Goal: Information Seeking & Learning: Learn about a topic

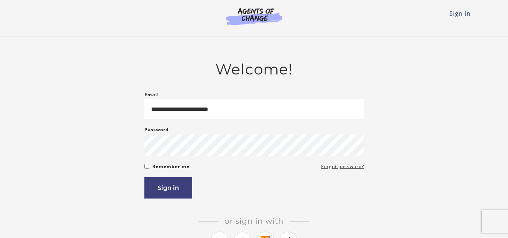
type input "**********"
click at [144, 177] on button "Sign in" at bounding box center [168, 187] width 48 height 21
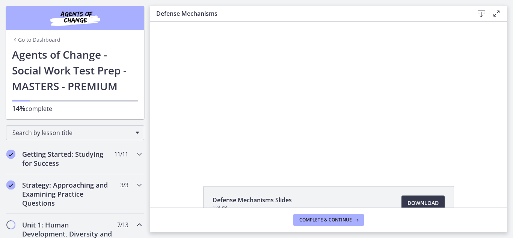
scroll to position [48, 0]
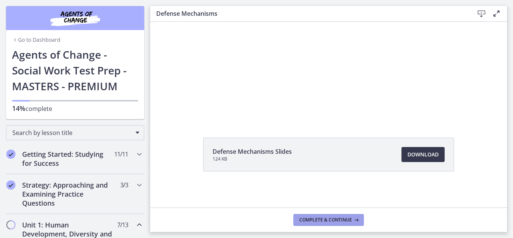
click at [327, 220] on span "Complete & continue" at bounding box center [325, 220] width 53 height 6
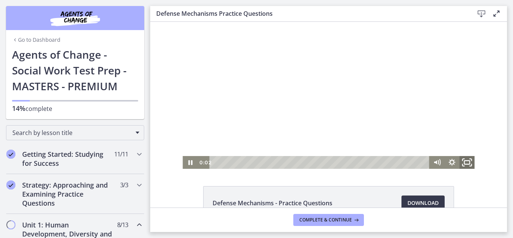
drag, startPoint x: 466, startPoint y: 163, endPoint x: 617, endPoint y: 217, distance: 159.8
click at [466, 163] on icon "Fullscreen" at bounding box center [467, 162] width 18 height 15
click at [468, 163] on icon "Fullscreen" at bounding box center [467, 162] width 15 height 13
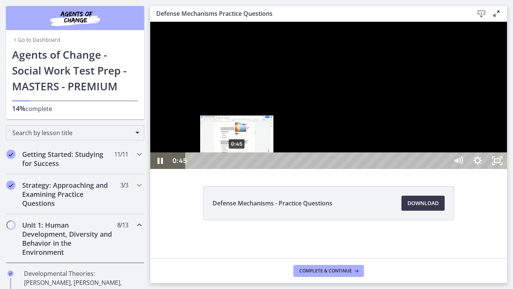
click at [237, 169] on div "0:45" at bounding box center [317, 160] width 251 height 17
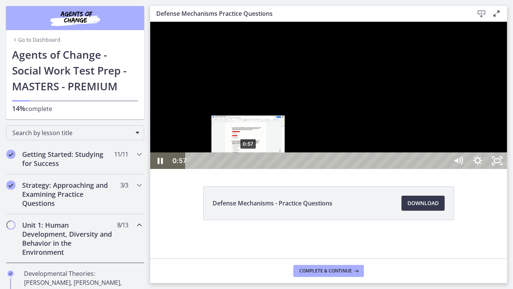
click at [248, 169] on div "0:57" at bounding box center [317, 160] width 251 height 17
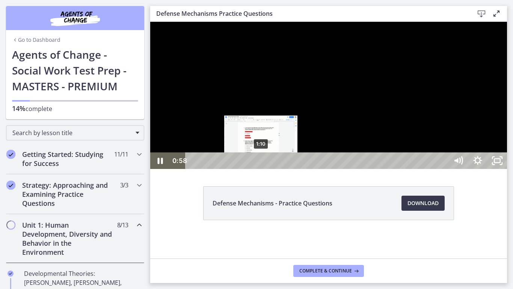
click at [261, 169] on div "1:10" at bounding box center [317, 160] width 251 height 17
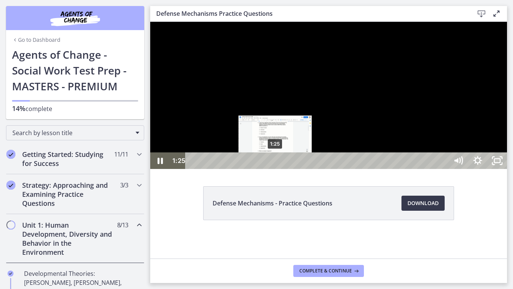
click at [275, 169] on div "1:25" at bounding box center [317, 160] width 251 height 17
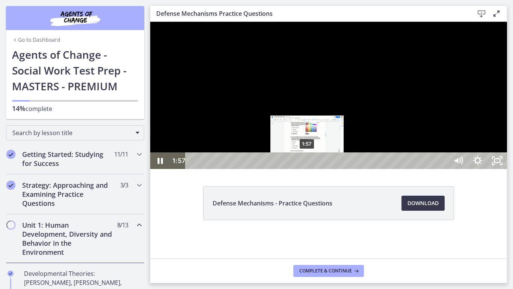
click at [307, 169] on div "1:57" at bounding box center [317, 160] width 251 height 17
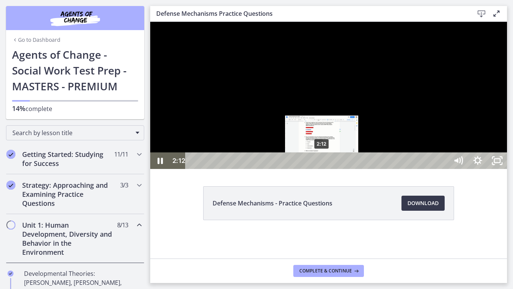
click at [322, 169] on div "2:12" at bounding box center [317, 160] width 251 height 17
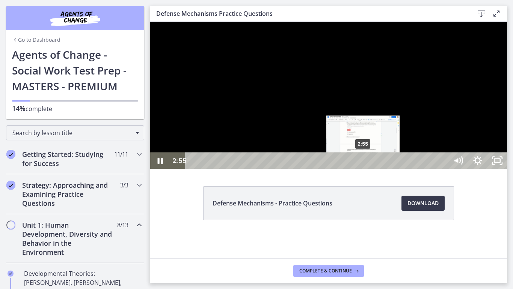
click at [364, 169] on div "2:55" at bounding box center [317, 160] width 251 height 17
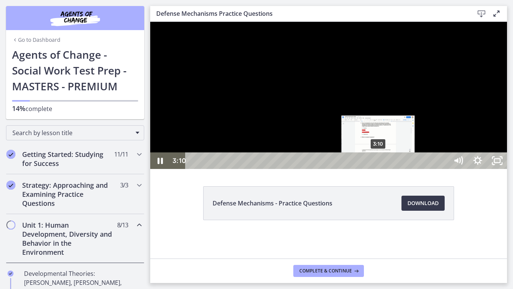
click at [379, 169] on div "3:10" at bounding box center [317, 160] width 251 height 17
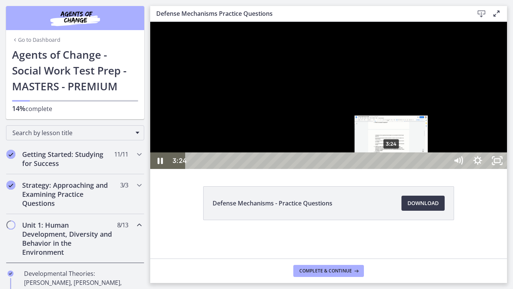
click at [392, 169] on div "3:24" at bounding box center [317, 160] width 251 height 17
click at [386, 169] on div "3:17" at bounding box center [317, 160] width 251 height 17
click at [399, 169] on div "3:31" at bounding box center [317, 160] width 251 height 17
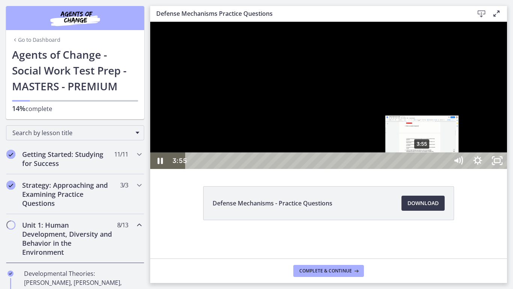
click at [423, 169] on div "3:55" at bounding box center [317, 160] width 251 height 17
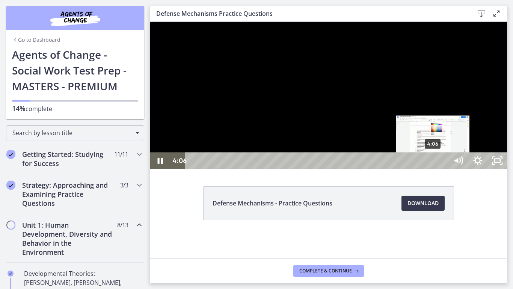
click at [434, 169] on div "4:06" at bounding box center [317, 160] width 251 height 17
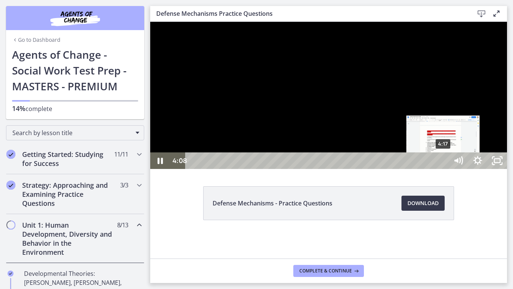
click at [443, 169] on div "4:17" at bounding box center [317, 160] width 251 height 17
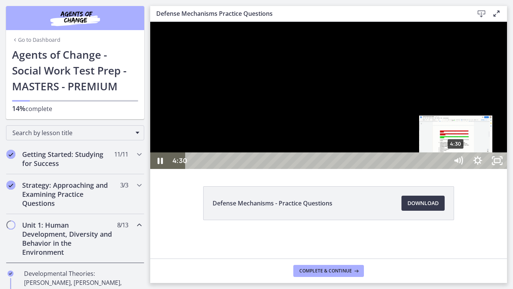
click at [444, 169] on div "4:30" at bounding box center [317, 160] width 251 height 17
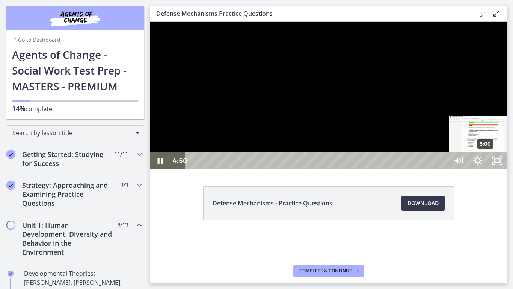
click at [444, 169] on div "5:00" at bounding box center [317, 160] width 251 height 17
click at [444, 169] on div "5:12" at bounding box center [317, 160] width 251 height 17
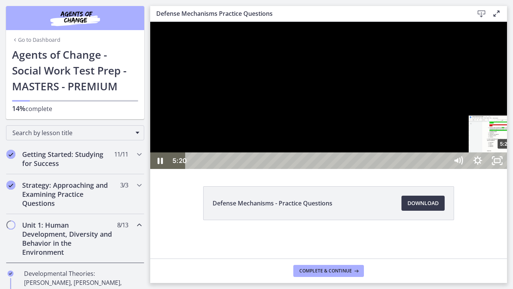
click at [444, 169] on div "5:20" at bounding box center [317, 160] width 251 height 17
click at [444, 169] on div "5:38" at bounding box center [317, 160] width 251 height 17
click at [444, 169] on div "5:50" at bounding box center [317, 160] width 251 height 17
click at [444, 169] on div "6:28" at bounding box center [317, 160] width 251 height 17
click at [444, 169] on div "6:41" at bounding box center [317, 160] width 251 height 17
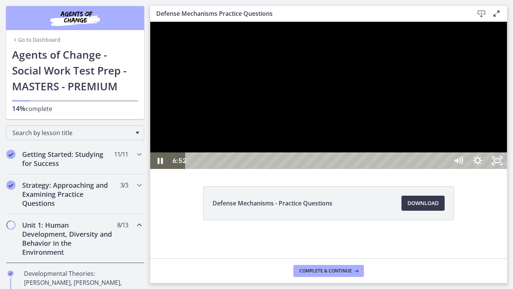
click at [444, 169] on div "6:52" at bounding box center [317, 160] width 251 height 17
click at [509, 171] on icon "Unfullscreen" at bounding box center [497, 161] width 23 height 20
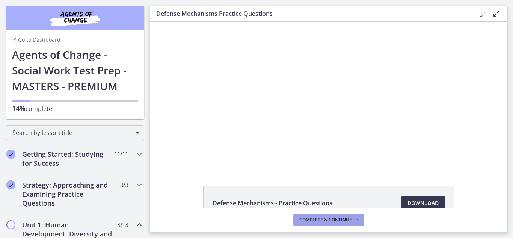
click at [352, 221] on icon at bounding box center [356, 220] width 8 height 6
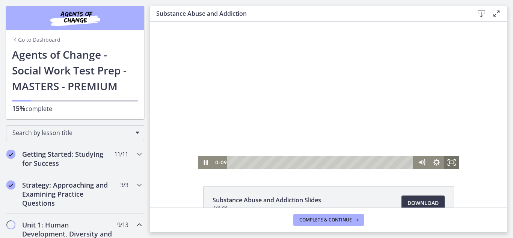
click at [450, 162] on rect "Fullscreen" at bounding box center [452, 162] width 5 height 3
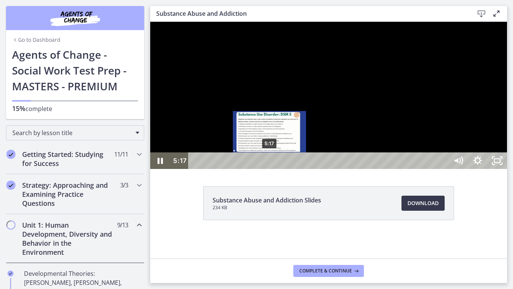
click at [270, 169] on div "5:17" at bounding box center [320, 160] width 248 height 17
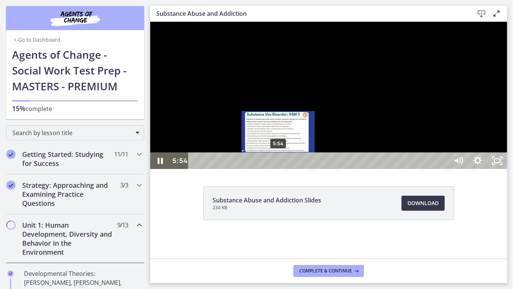
click at [279, 169] on div "5:54" at bounding box center [320, 160] width 248 height 17
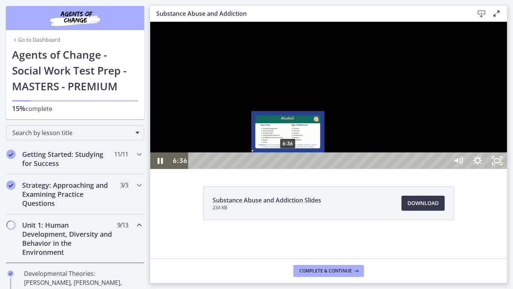
click at [289, 169] on div "6:36" at bounding box center [320, 160] width 248 height 17
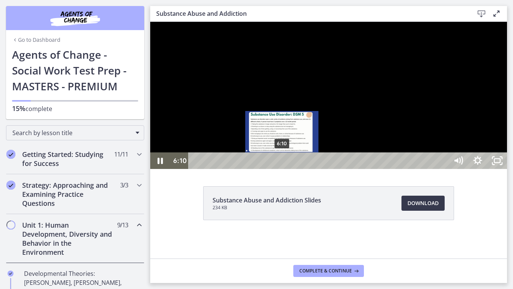
click at [283, 169] on div "6:10" at bounding box center [320, 160] width 248 height 17
